Goal: Navigation & Orientation: Find specific page/section

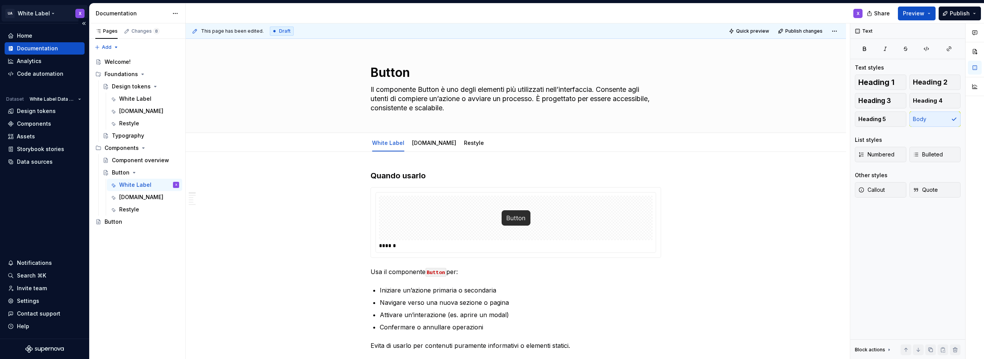
click at [44, 12] on html "UA White Label X Home Documentation Analytics Code automation Dataset White Lab…" at bounding box center [492, 179] width 984 height 359
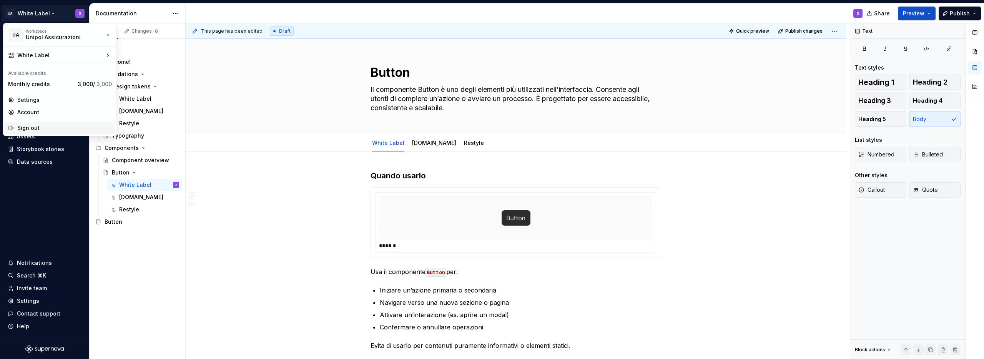
click at [37, 127] on div "Sign out" at bounding box center [64, 128] width 95 height 8
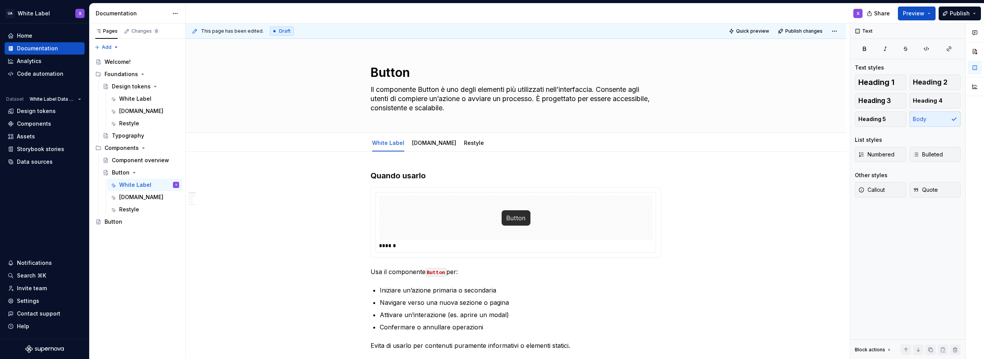
type textarea "*"
